Goal: Contribute content: Add original content to the website for others to see

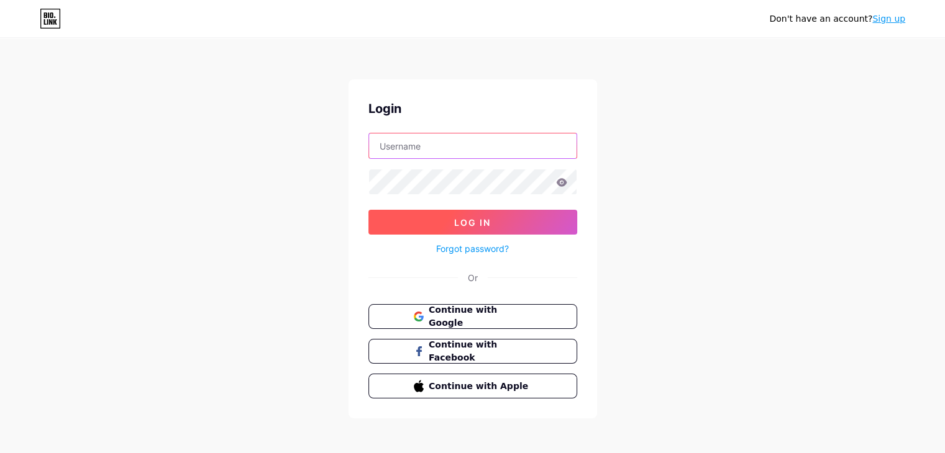
type input "[EMAIL_ADDRESS][DOMAIN_NAME]"
click at [501, 215] on button "Log In" at bounding box center [472, 222] width 209 height 25
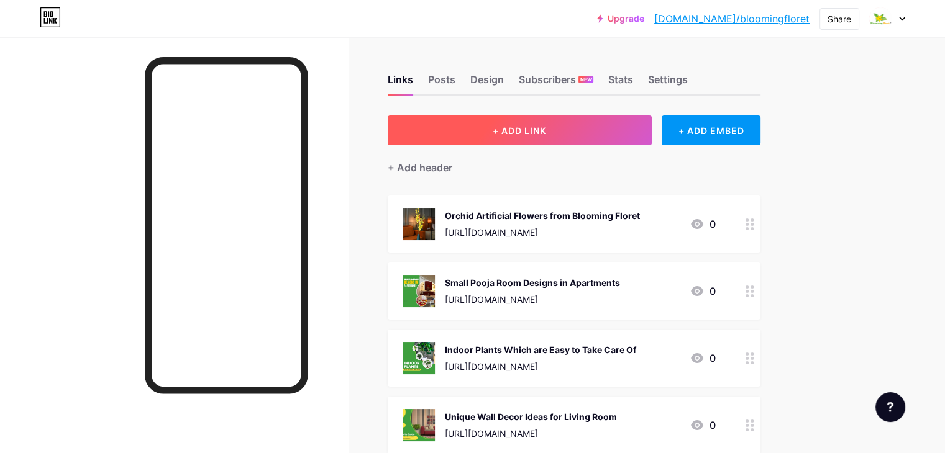
click at [600, 128] on button "+ ADD LINK" at bounding box center [519, 131] width 264 height 30
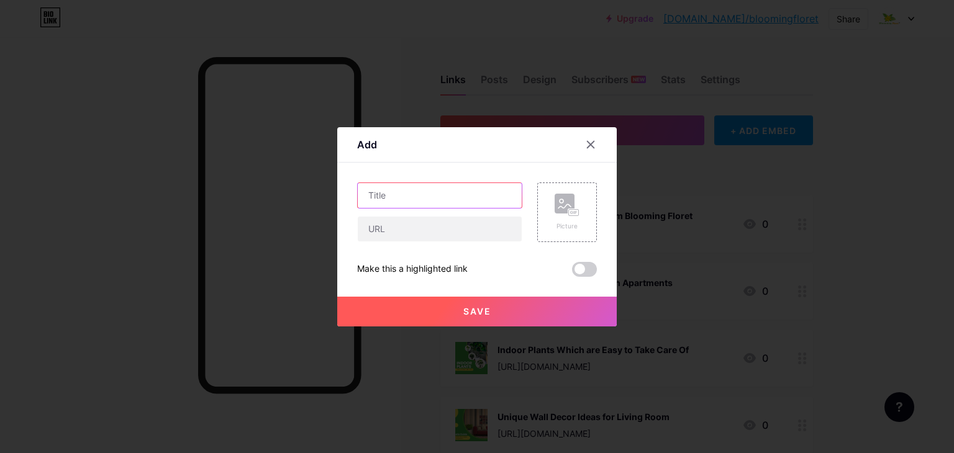
click at [420, 189] on input "text" at bounding box center [440, 195] width 164 height 25
paste input "Best 10 Tall Artificial Plants for Indoor Space"
type input "Best 10 Tall Artificial Plants for Indoor Space"
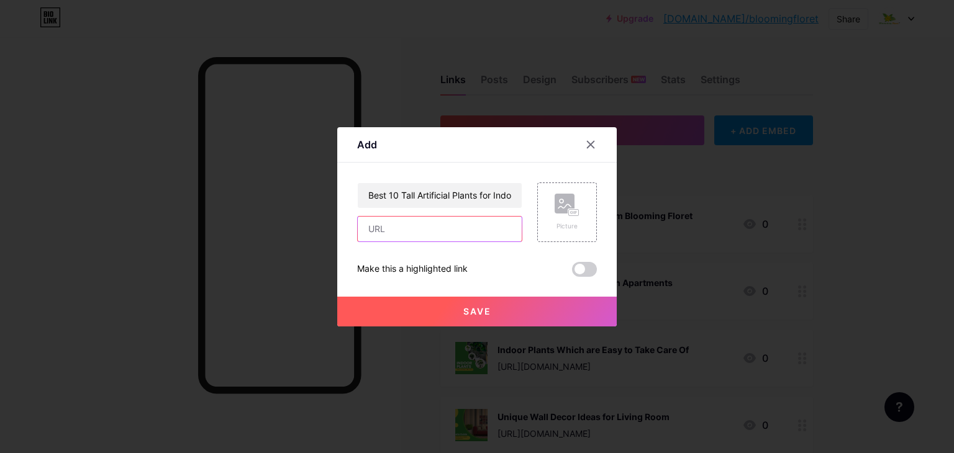
click at [453, 225] on input "text" at bounding box center [440, 229] width 164 height 25
paste input "[URL][DOMAIN_NAME]"
type input "[URL][DOMAIN_NAME]"
click at [555, 211] on rect at bounding box center [565, 204] width 20 height 20
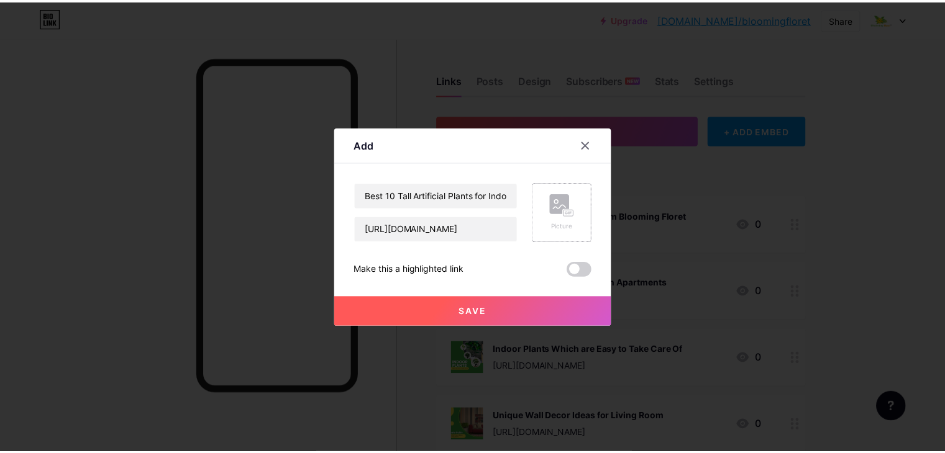
scroll to position [0, 0]
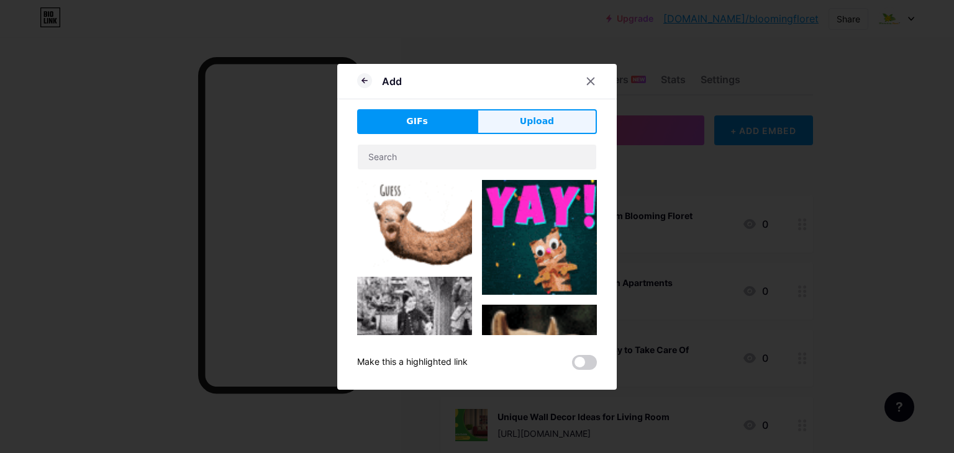
click at [520, 125] on span "Upload" at bounding box center [537, 121] width 34 height 13
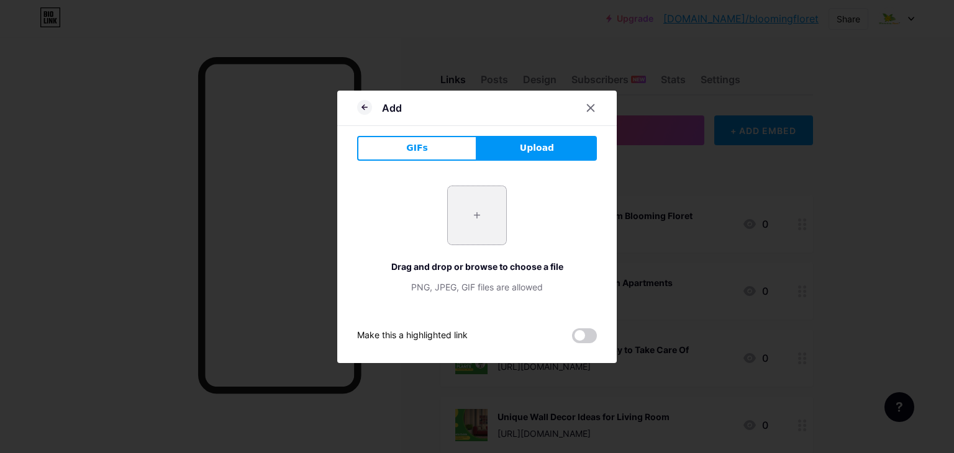
click at [464, 212] on input "file" at bounding box center [477, 215] width 58 height 58
type input "C:\fakepath\Blooming_floret_18_f48e6ec4-e2b4-4616-a54a-75b142798185_1024x1024.j…"
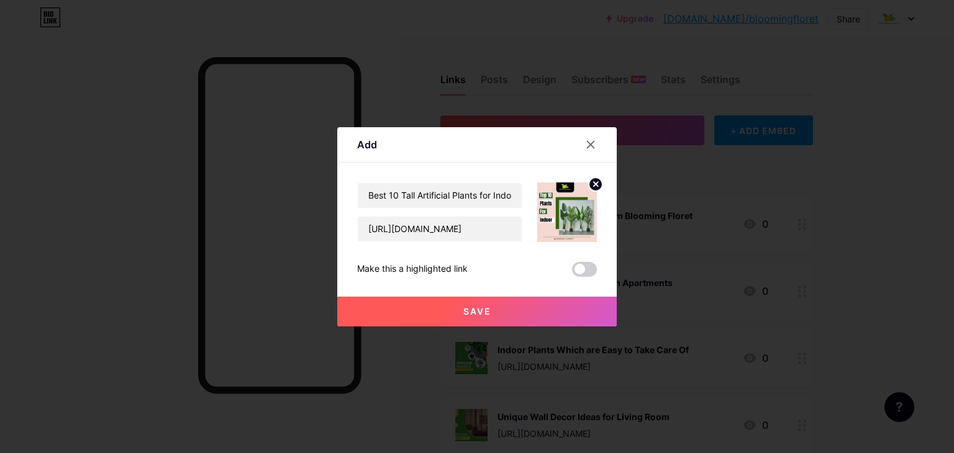
click at [496, 308] on button "Save" at bounding box center [476, 312] width 279 height 30
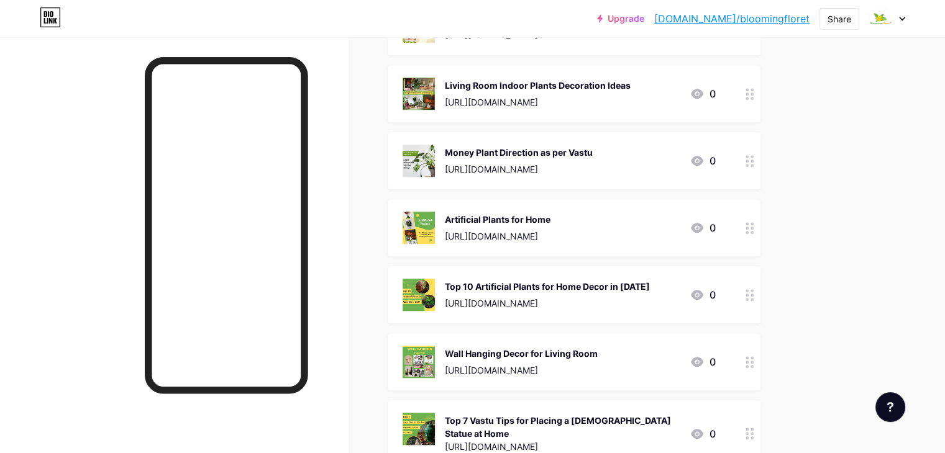
scroll to position [1290, 0]
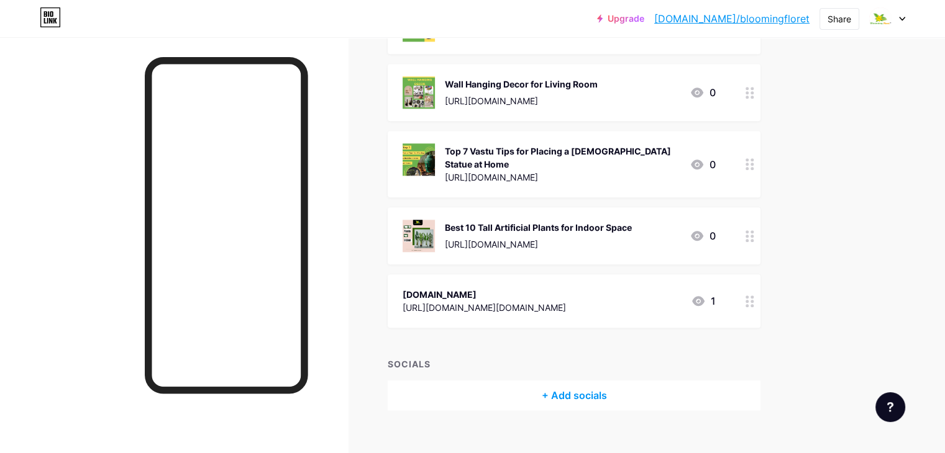
click at [759, 20] on link "[DOMAIN_NAME]/bloomingfloret" at bounding box center [731, 18] width 155 height 15
